Goal: Register for event/course

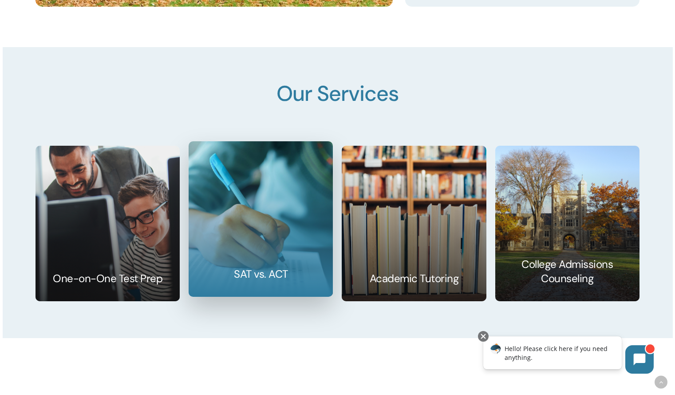
drag, startPoint x: 0, startPoint y: 0, endPoint x: 242, endPoint y: 224, distance: 329.4
click at [242, 224] on link at bounding box center [260, 219] width 143 height 154
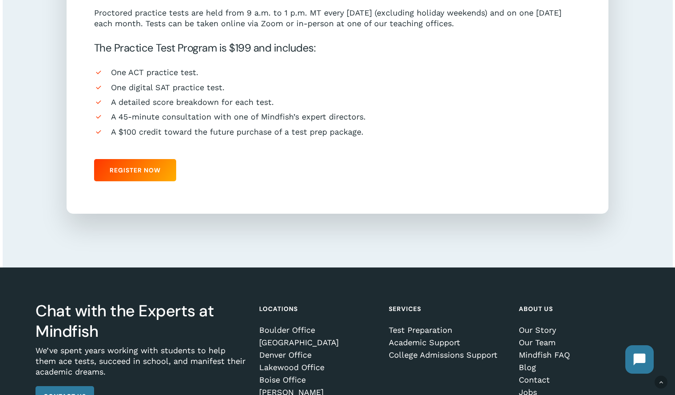
scroll to position [838, 0]
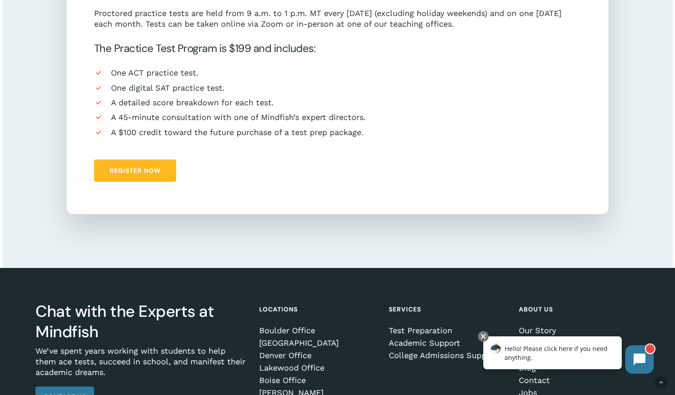
click at [141, 175] on span "Register Now" at bounding box center [135, 170] width 51 height 9
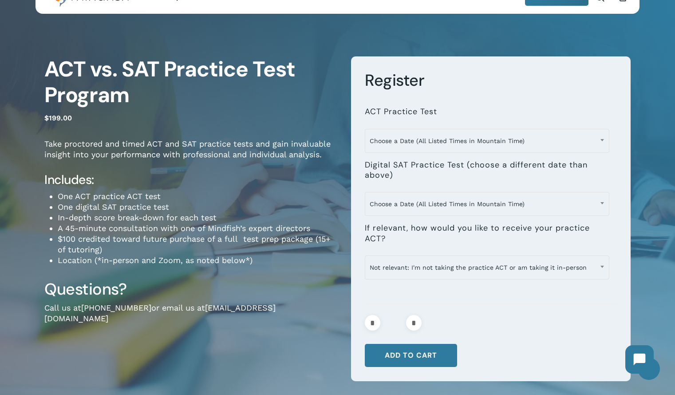
scroll to position [37, 0]
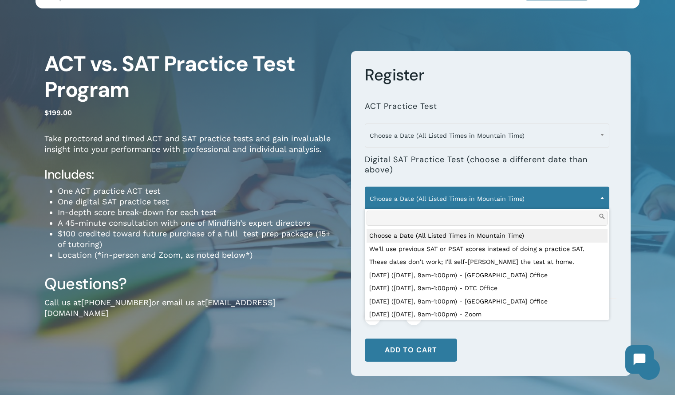
click at [482, 201] on span "Choose a Date (All Listed Times in Mountain Time)" at bounding box center [487, 198] width 244 height 19
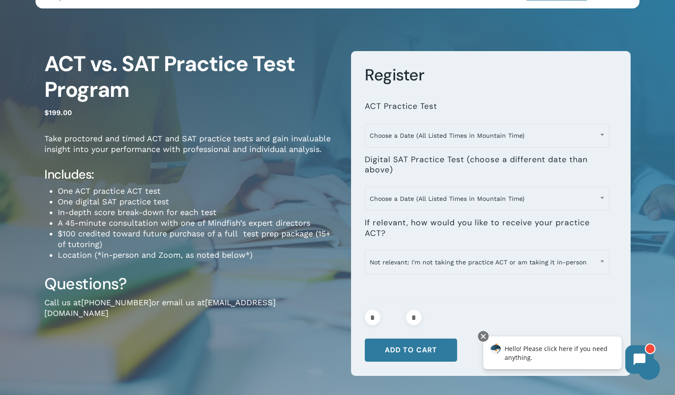
click at [648, 165] on div "**********" at bounding box center [337, 221] width 675 height 408
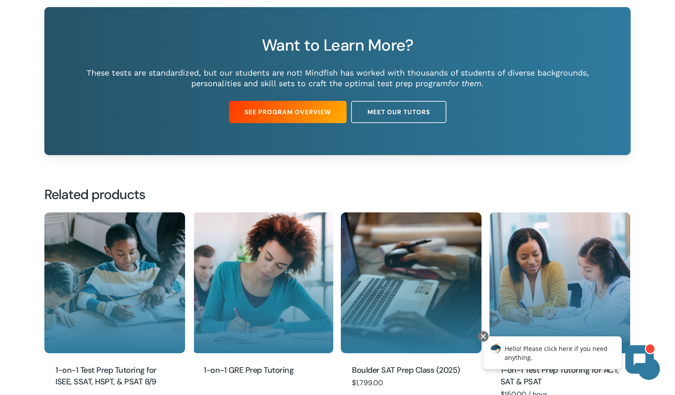
scroll to position [1054, 0]
